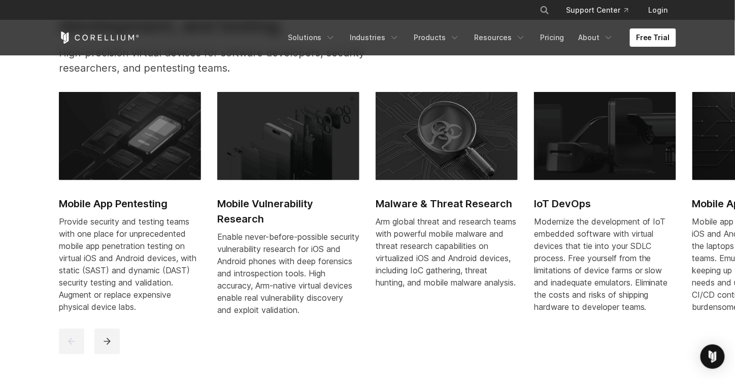
scroll to position [457, 0]
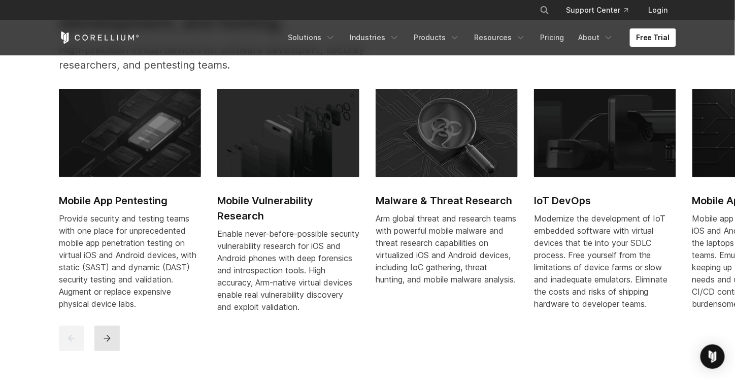
click at [117, 341] on button "next" at bounding box center [106, 337] width 25 height 25
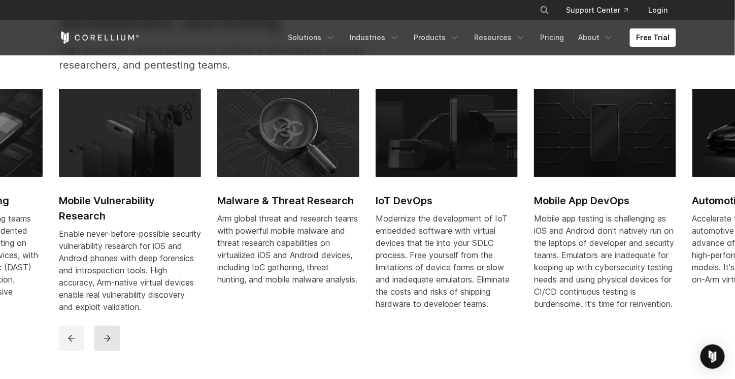
click at [114, 345] on button "next" at bounding box center [106, 337] width 25 height 25
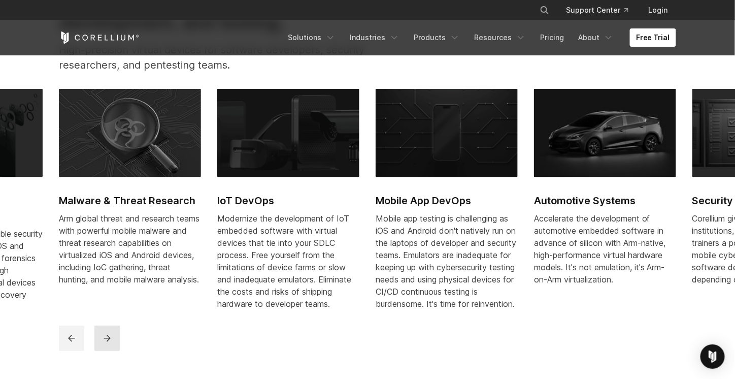
click at [114, 345] on button "next" at bounding box center [106, 337] width 25 height 25
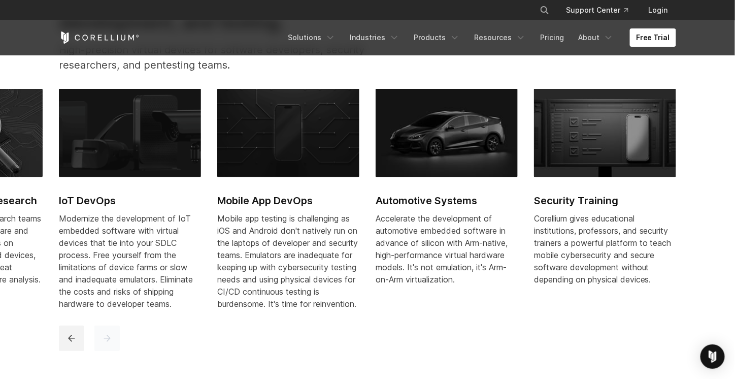
click at [114, 345] on button "next" at bounding box center [106, 337] width 25 height 25
click at [72, 343] on icon "previous" at bounding box center [71, 338] width 10 height 10
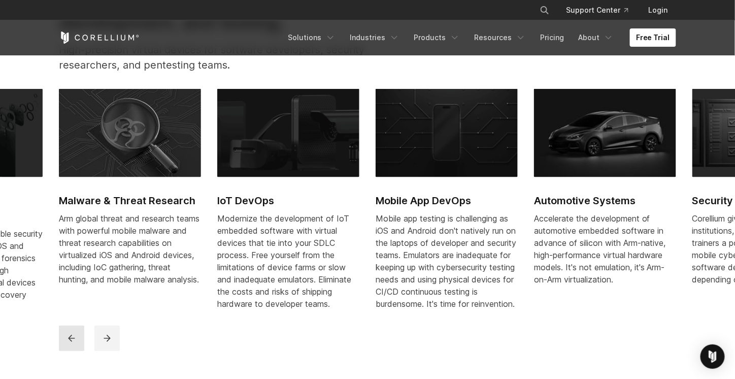
click at [72, 343] on icon "previous" at bounding box center [71, 338] width 10 height 10
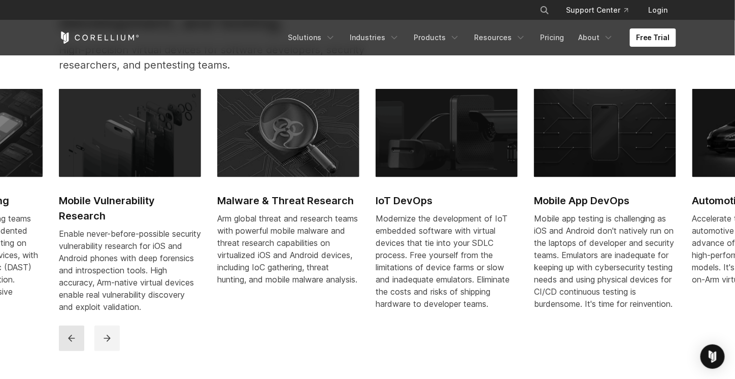
click at [72, 343] on icon "previous" at bounding box center [71, 338] width 10 height 10
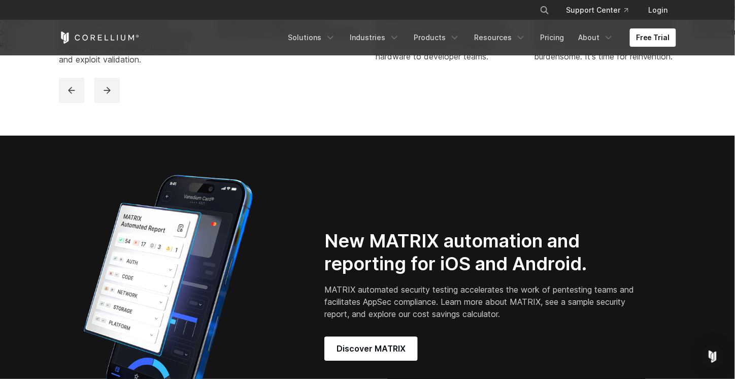
scroll to position [711, 0]
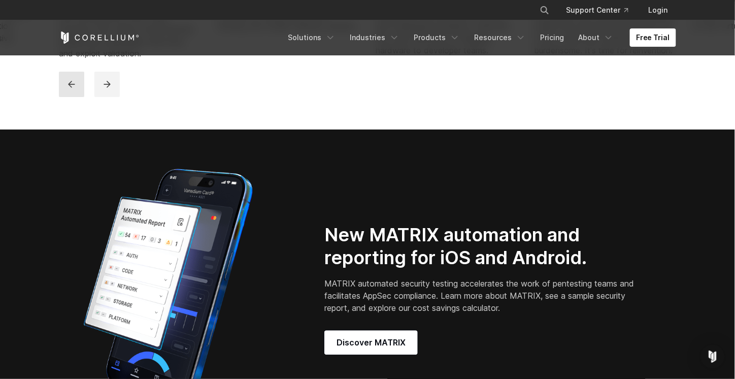
click at [68, 89] on icon "previous" at bounding box center [71, 84] width 10 height 10
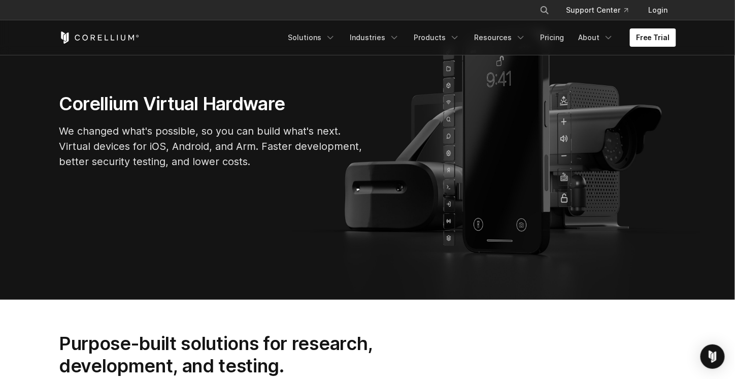
scroll to position [0, 0]
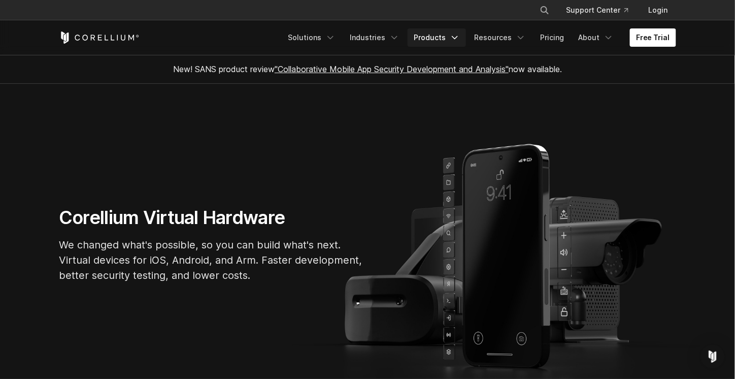
click at [437, 40] on link "Products" at bounding box center [437, 37] width 58 height 18
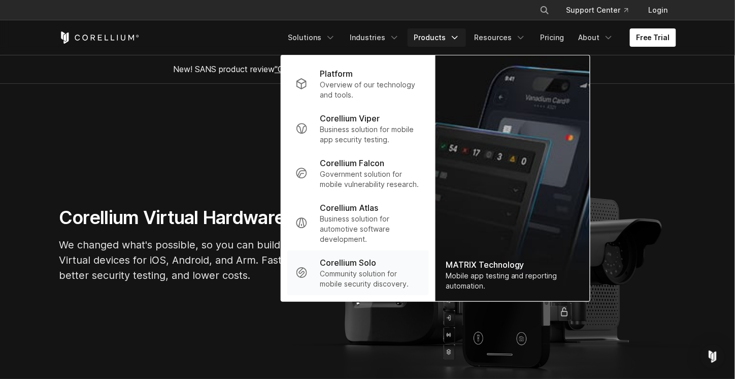
click at [356, 264] on p "Corellium Solo" at bounding box center [348, 262] width 56 height 12
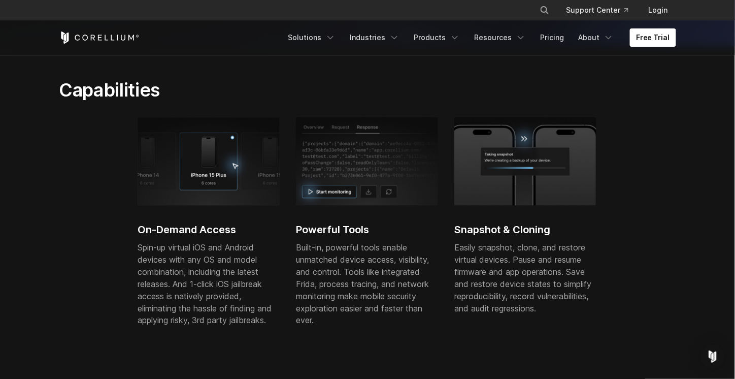
scroll to position [355, 0]
